Goal: Task Accomplishment & Management: Use online tool/utility

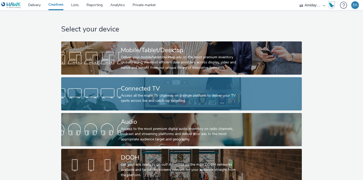
scroll to position [5, 0]
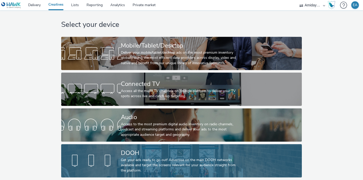
click at [144, 156] on div "DOOH" at bounding box center [180, 153] width 119 height 9
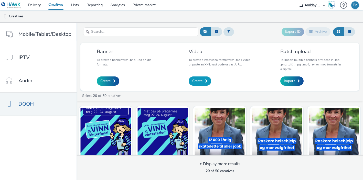
click at [199, 84] on span "Create" at bounding box center [197, 81] width 10 height 5
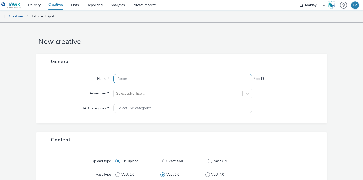
click at [189, 79] on input "text" at bounding box center [183, 78] width 139 height 9
type input "Oslo_Hoyre_Manglerud"
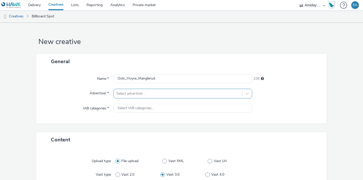
click at [125, 94] on div "Select advertiser..." at bounding box center [183, 94] width 139 height 10
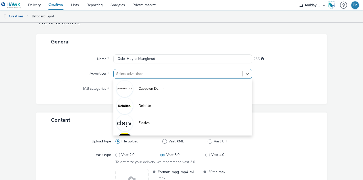
scroll to position [20, 0]
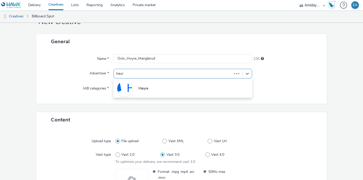
type input "høyre"
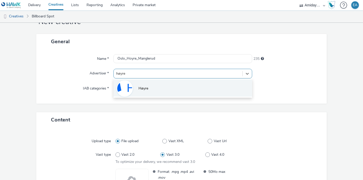
click at [138, 86] on li "Høyre" at bounding box center [183, 88] width 139 height 17
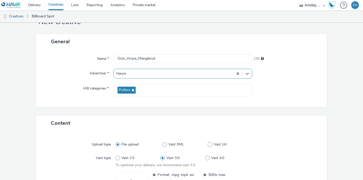
click at [101, 104] on div "Name * Oslo_Hoyre_Manglerud 235 Advertiser * option Høyre, selected. Select is …" at bounding box center [181, 78] width 291 height 58
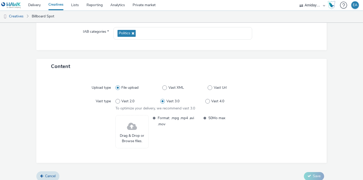
scroll to position [82, 0]
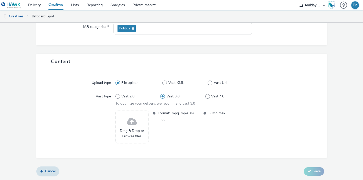
click at [129, 125] on span at bounding box center [132, 122] width 10 height 14
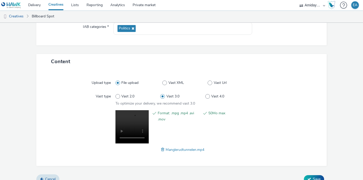
scroll to position [89, 0]
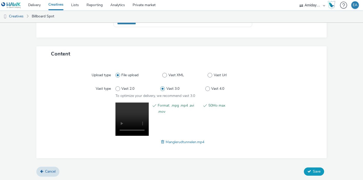
click at [315, 172] on span "Save" at bounding box center [317, 171] width 8 height 5
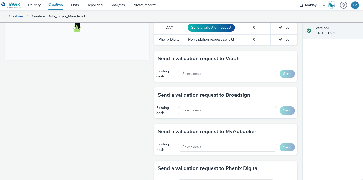
scroll to position [212, 0]
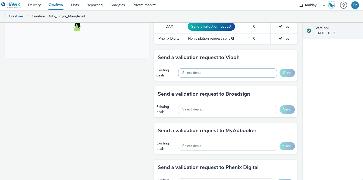
click at [266, 75] on div "Select deals..." at bounding box center [227, 73] width 99 height 9
type input "o"
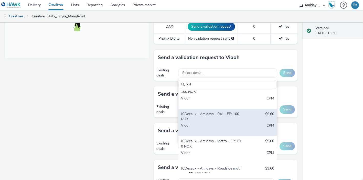
scroll to position [0, 0]
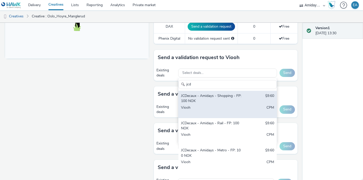
type input "jcd"
click at [233, 99] on div "JCDecaux - Amidays - Shopping - FP: 100 NOK" at bounding box center [211, 99] width 61 height 11
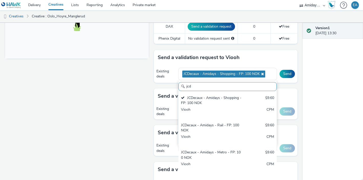
click at [291, 58] on div "Send a validation request to Viooh" at bounding box center [226, 57] width 144 height 15
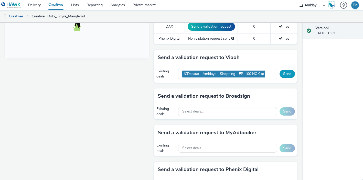
click at [292, 73] on button "Send" at bounding box center [287, 74] width 15 height 8
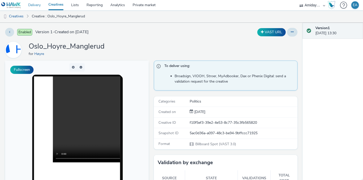
click at [36, 6] on link "Delivery" at bounding box center [34, 5] width 20 height 10
